Goal: Complete application form

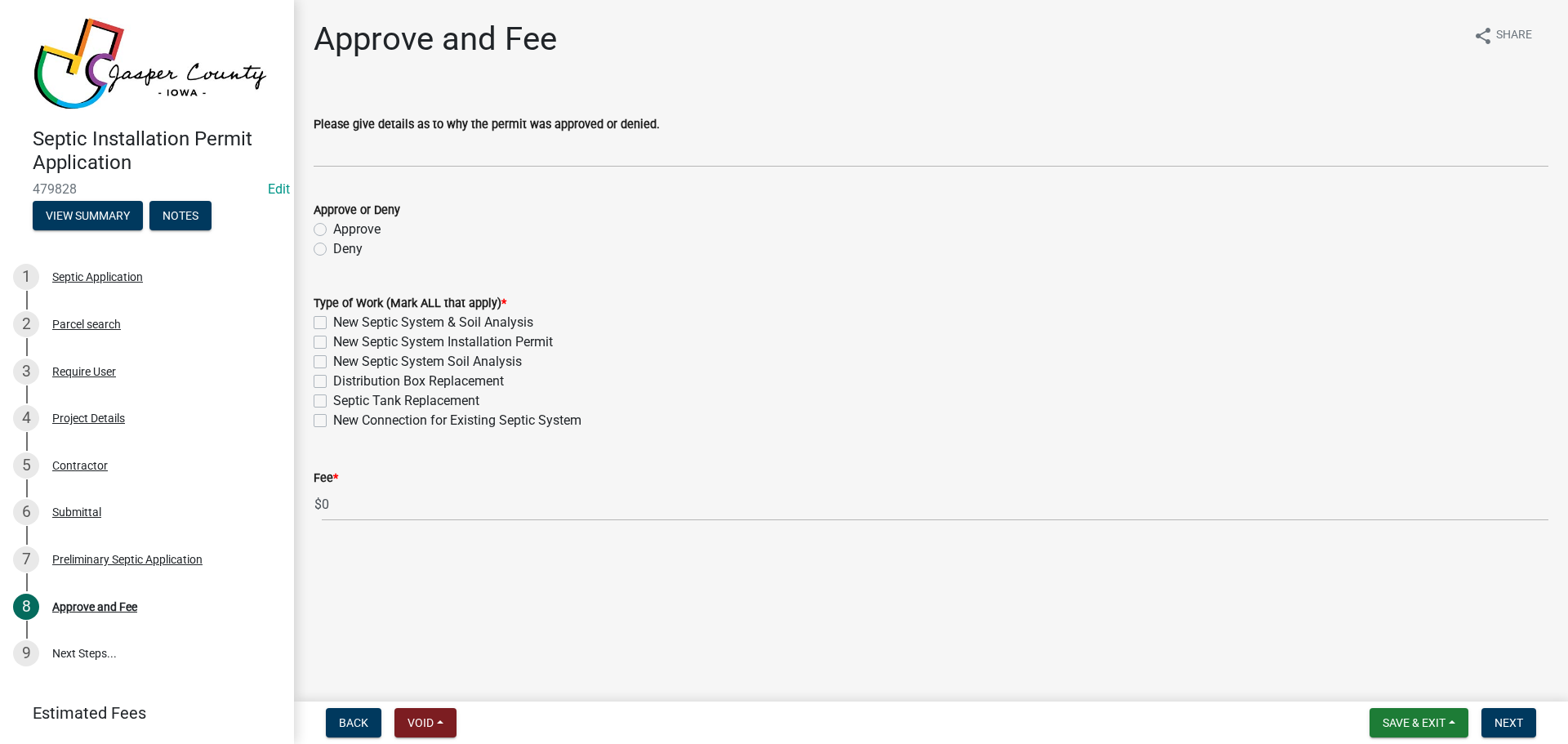
click at [333, 230] on label "Approve" at bounding box center [356, 230] width 47 height 20
click at [333, 230] on input "Approve" at bounding box center [337, 225] width 10 height 10
radio input "true"
click at [333, 404] on label "Septic Tank Replacement" at bounding box center [405, 401] width 146 height 20
click at [333, 402] on input "Septic Tank Replacement" at bounding box center [337, 396] width 10 height 10
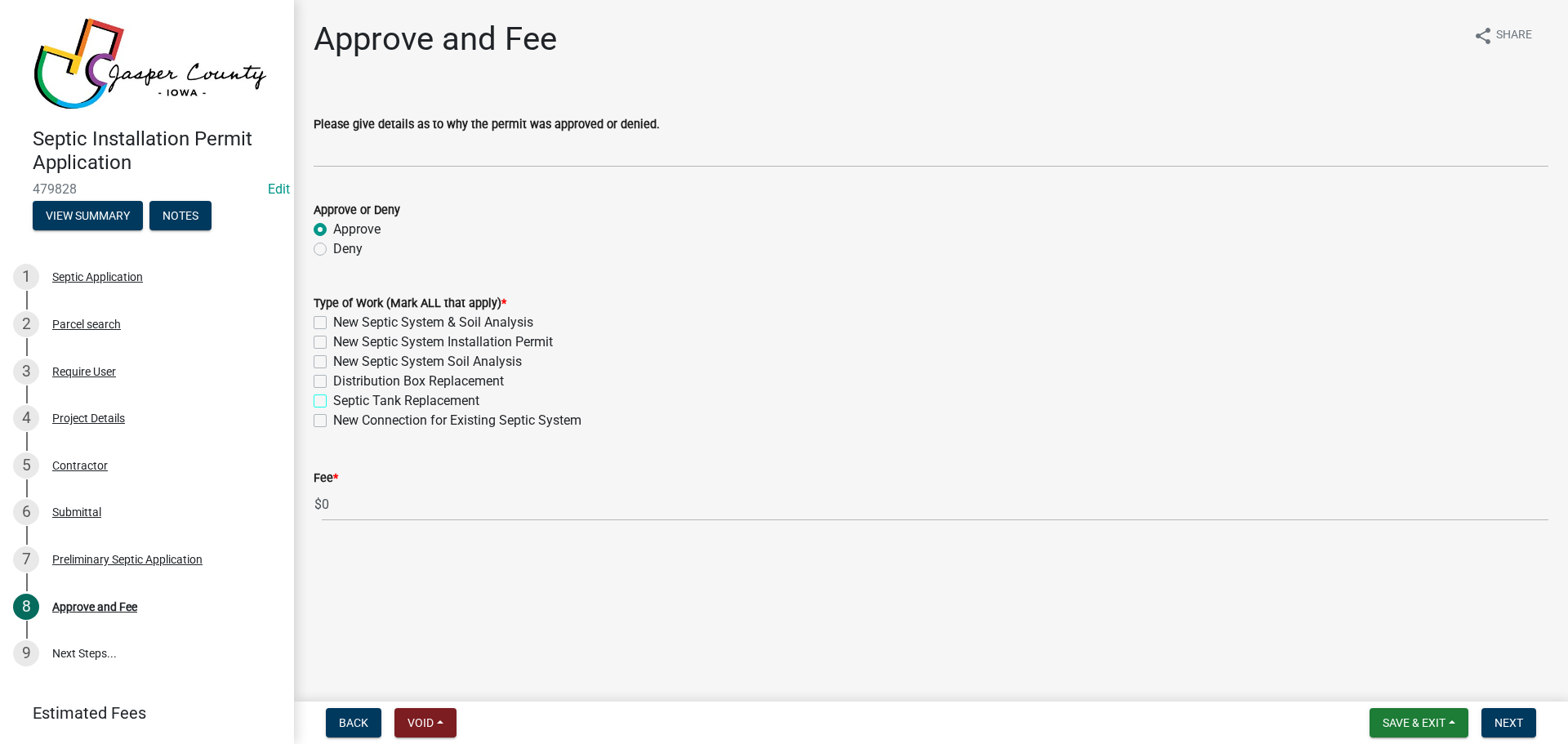
checkbox input "true"
checkbox input "false"
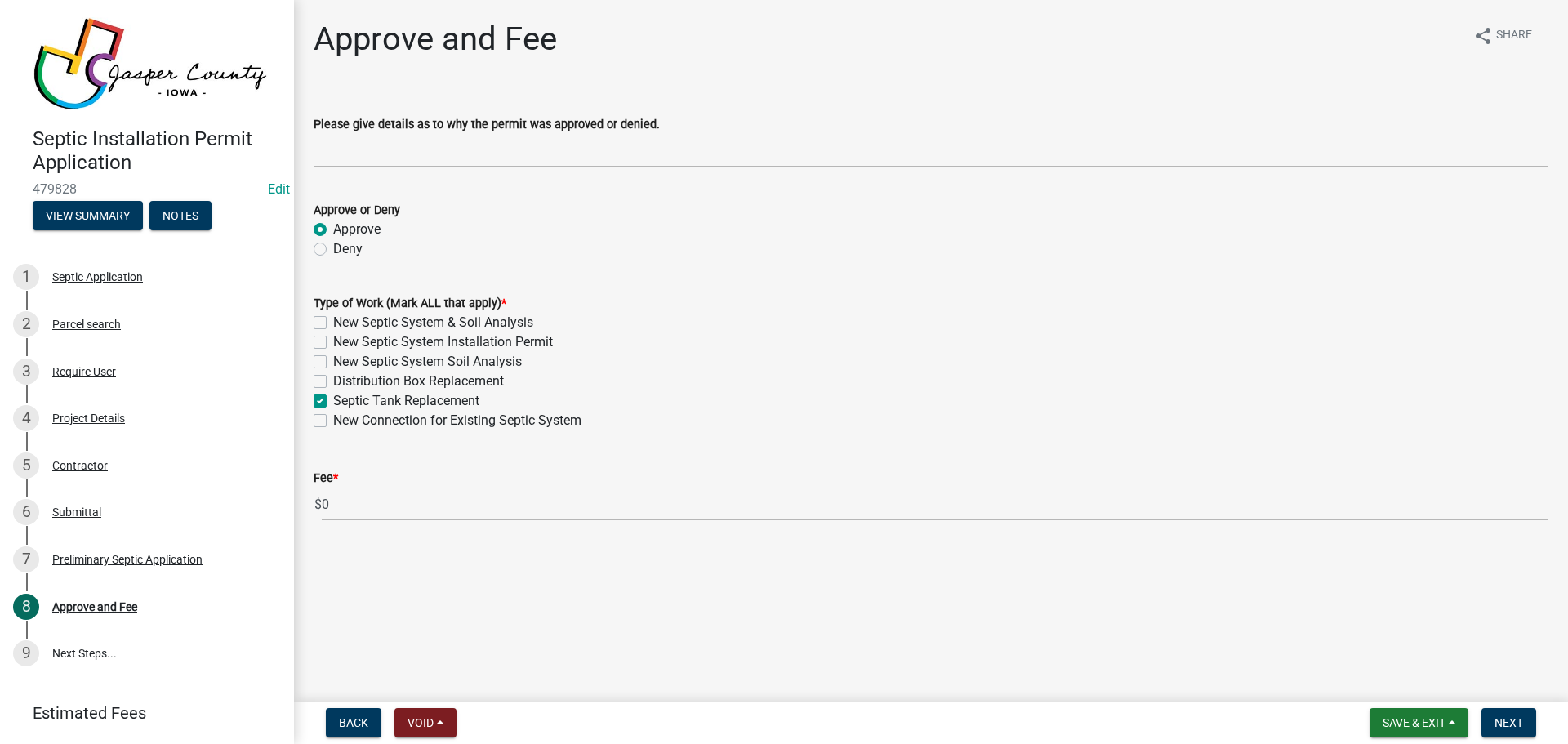
checkbox input "true"
checkbox input "false"
click at [1502, 721] on span "Next" at bounding box center [1508, 723] width 28 height 13
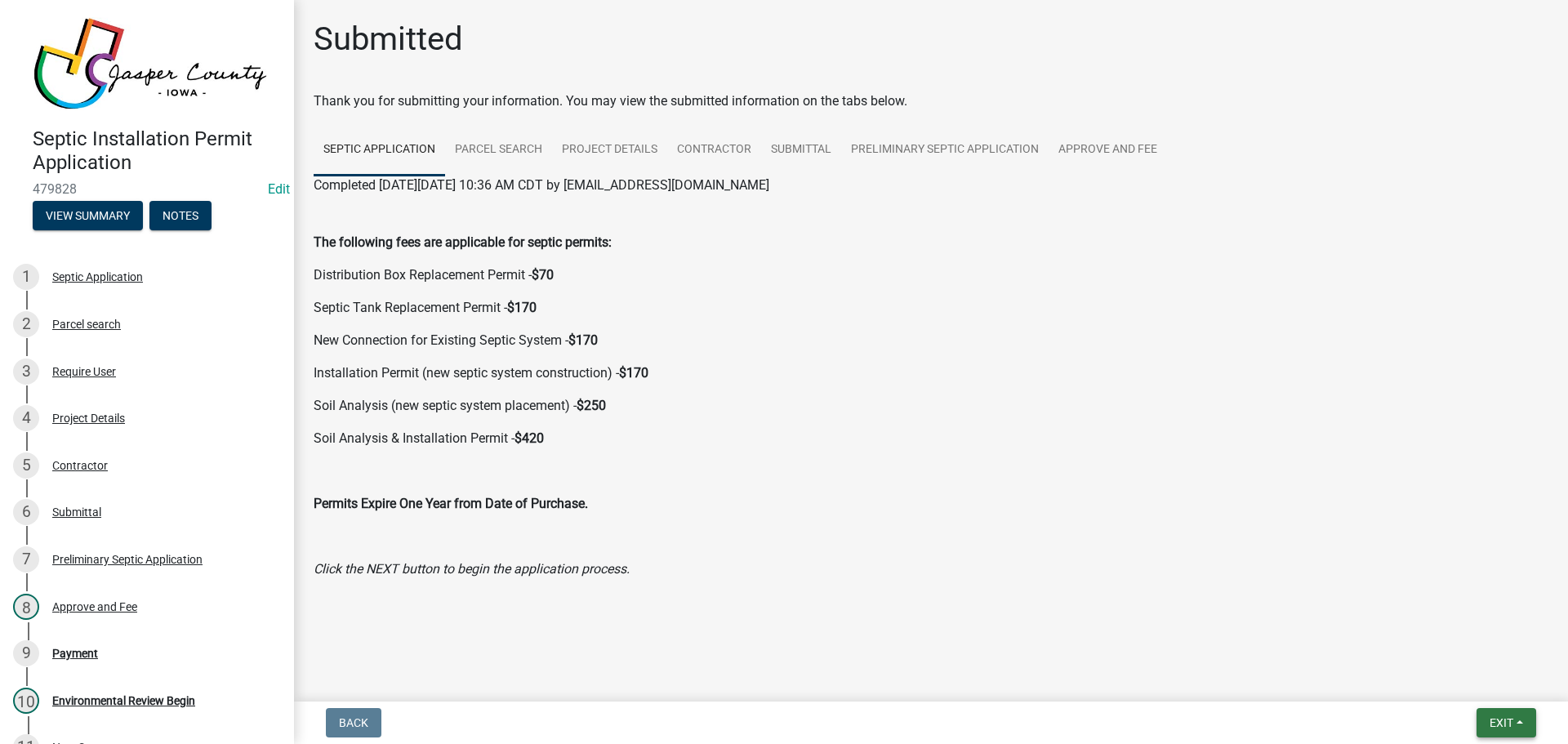
click at [1502, 721] on span "Exit" at bounding box center [1500, 723] width 24 height 13
click at [1469, 687] on button "Save & Exit" at bounding box center [1470, 681] width 131 height 40
